Goal: Task Accomplishment & Management: Manage account settings

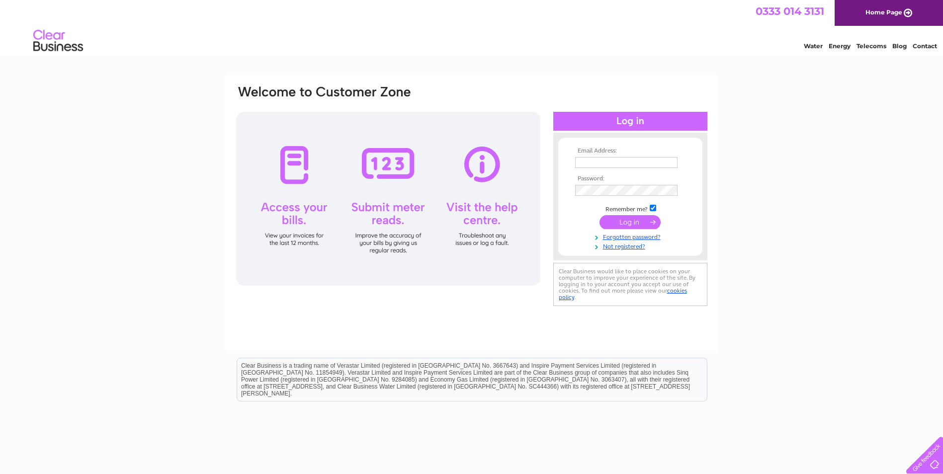
type input "ccc10@live.co.uk"
click at [633, 223] on input "submit" at bounding box center [629, 222] width 61 height 14
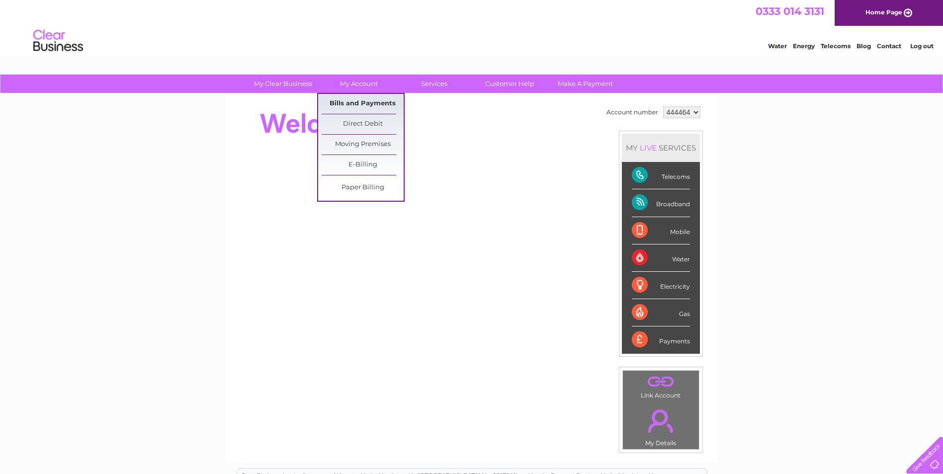
click at [367, 104] on link "Bills and Payments" at bounding box center [362, 104] width 82 height 20
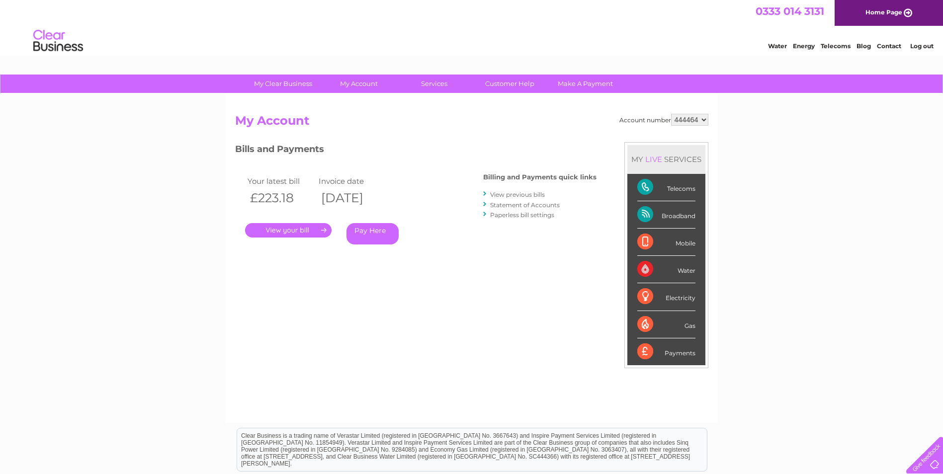
click at [291, 232] on link "." at bounding box center [288, 230] width 86 height 14
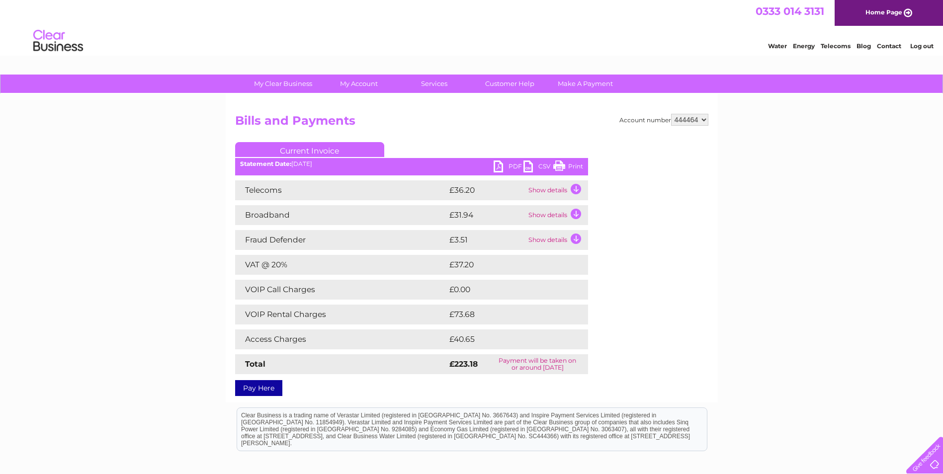
click at [571, 163] on link "Print" at bounding box center [568, 167] width 30 height 14
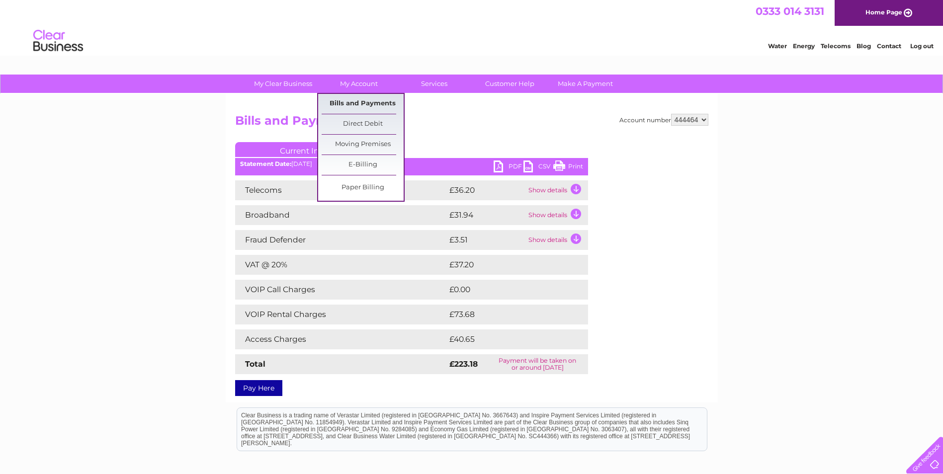
click at [366, 99] on link "Bills and Payments" at bounding box center [362, 104] width 82 height 20
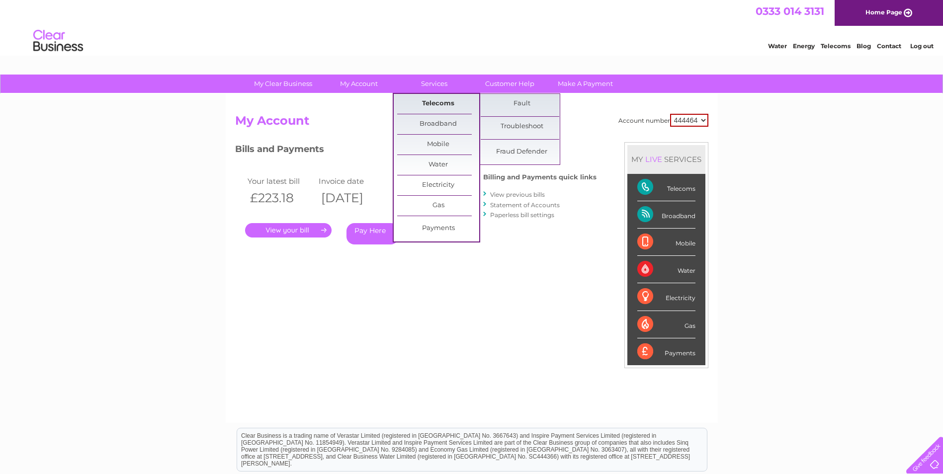
click at [434, 106] on link "Telecoms" at bounding box center [438, 104] width 82 height 20
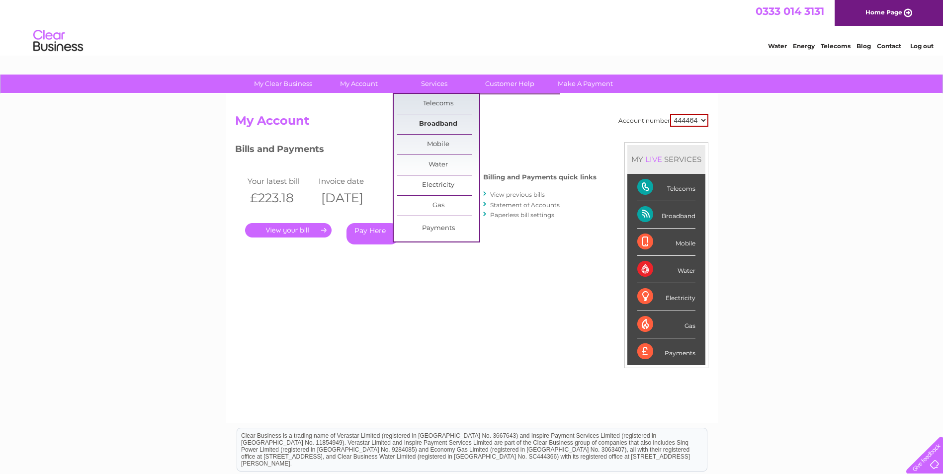
click at [433, 123] on link "Broadband" at bounding box center [438, 124] width 82 height 20
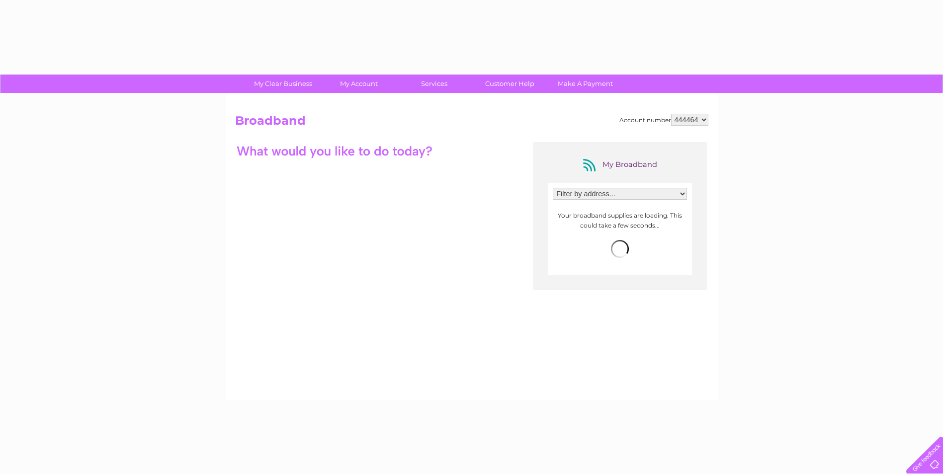
click at [644, 245] on p at bounding box center [619, 250] width 134 height 20
